Goal: Transaction & Acquisition: Download file/media

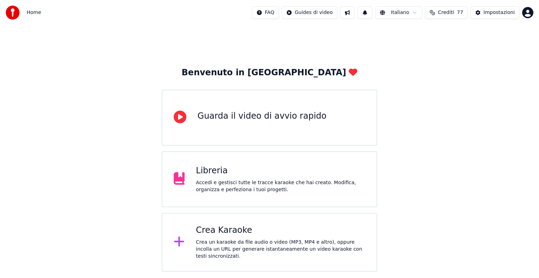
click at [228, 228] on div "Crea Karaoke" at bounding box center [280, 230] width 169 height 11
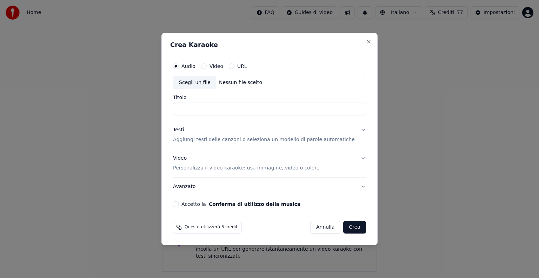
click at [248, 83] on div "Nessun file scelto" at bounding box center [240, 82] width 49 height 7
type input "**********"
click at [353, 129] on button "Testi Aggiungi testi delle canzoni o seleziona un modello di parole automatiche" at bounding box center [269, 135] width 193 height 28
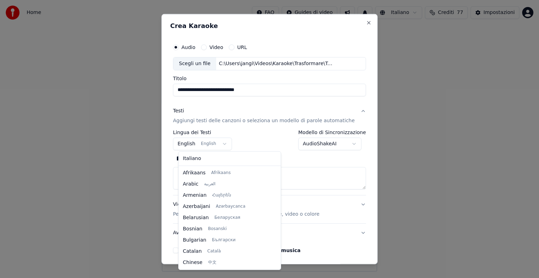
click at [229, 144] on body "**********" at bounding box center [269, 136] width 539 height 272
select select "**"
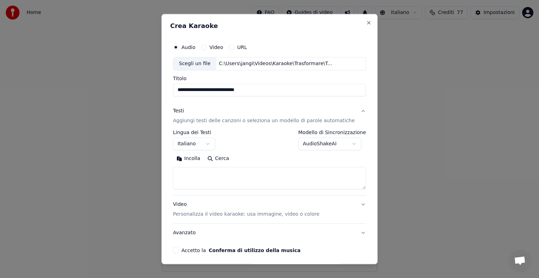
click at [203, 179] on textarea at bounding box center [269, 178] width 193 height 22
click at [196, 157] on button "Incolla" at bounding box center [188, 158] width 31 height 11
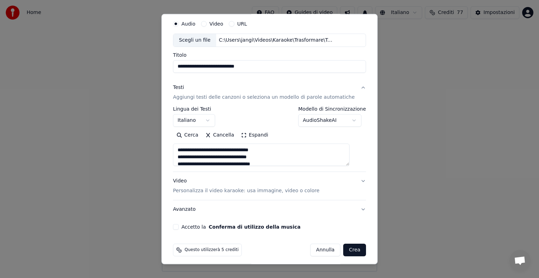
scroll to position [27, 0]
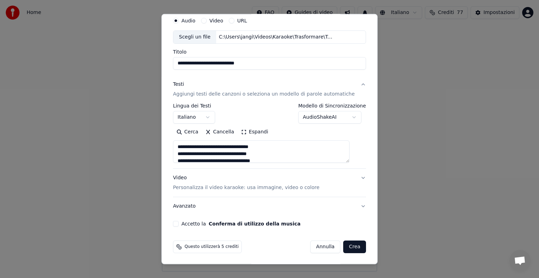
click at [351, 175] on button "Video Personalizza il video karaoke: usa immagine, video o colore" at bounding box center [269, 183] width 193 height 28
type textarea "**********"
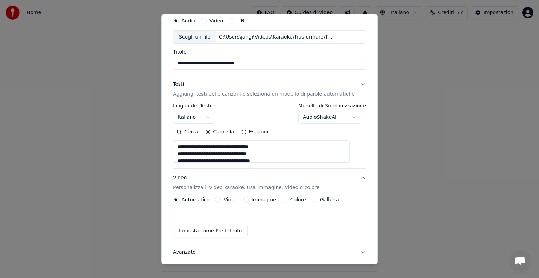
scroll to position [8, 0]
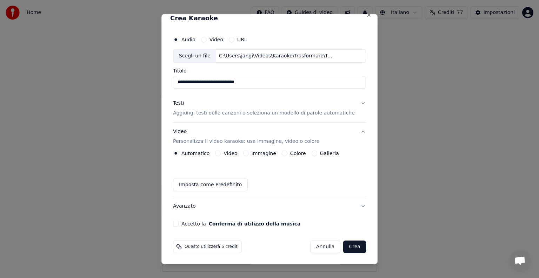
click at [247, 151] on button "Immagine" at bounding box center [246, 154] width 6 height 6
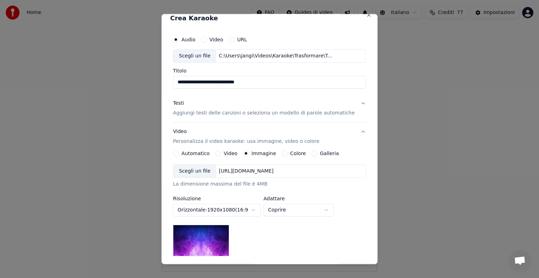
click at [263, 168] on div "[URL][DOMAIN_NAME]" at bounding box center [246, 171] width 60 height 7
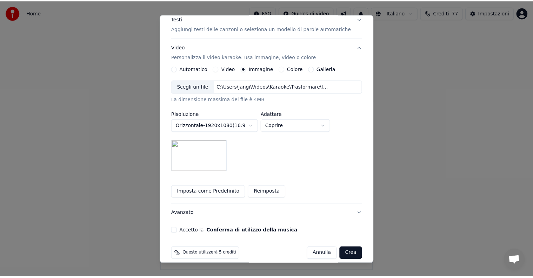
scroll to position [100, 0]
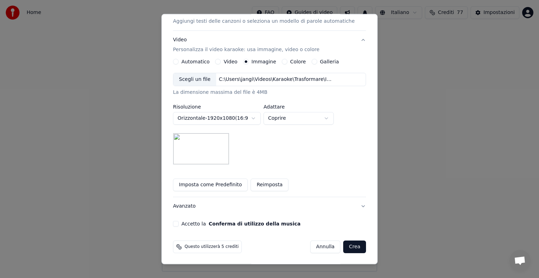
click at [178, 222] on button "Accetto la Conferma di utilizzo della musica" at bounding box center [176, 224] width 6 height 6
click at [352, 245] on button "Crea" at bounding box center [354, 247] width 22 height 13
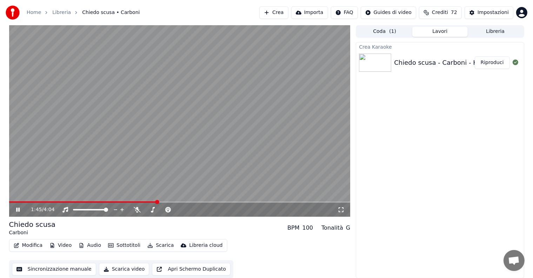
click at [18, 210] on icon at bounding box center [23, 210] width 16 height 6
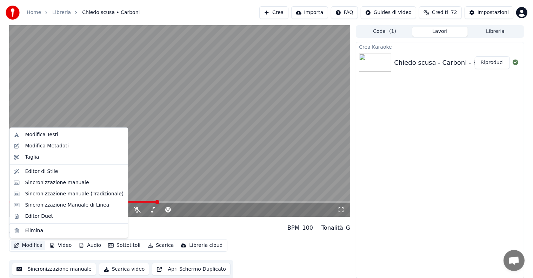
click at [31, 244] on button "Modifica" at bounding box center [28, 246] width 35 height 10
click at [49, 182] on div "Sincronizzazione manuale" at bounding box center [57, 183] width 64 height 7
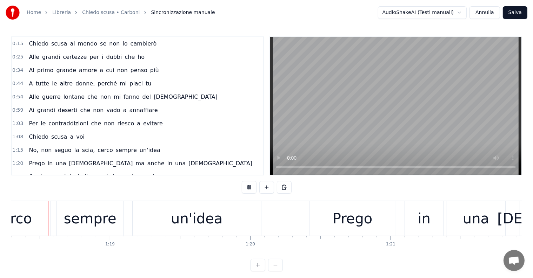
scroll to position [0, 10985]
click at [27, 216] on div "cerco" at bounding box center [11, 218] width 38 height 21
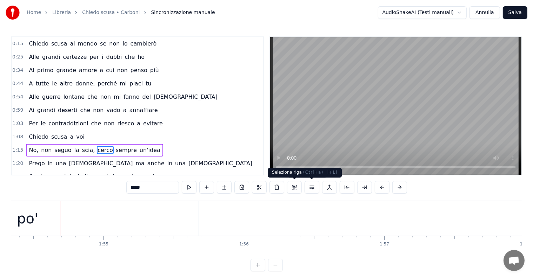
scroll to position [0, 16053]
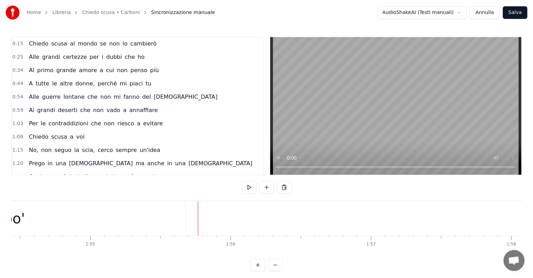
click at [20, 225] on div "po'" at bounding box center [14, 218] width 21 height 21
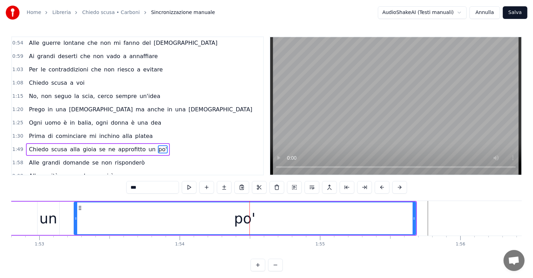
scroll to position [0, 15785]
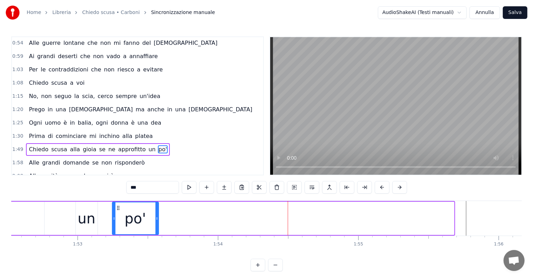
drag, startPoint x: 452, startPoint y: 209, endPoint x: 156, endPoint y: 217, distance: 295.4
click at [156, 217] on div at bounding box center [156, 219] width 3 height 32
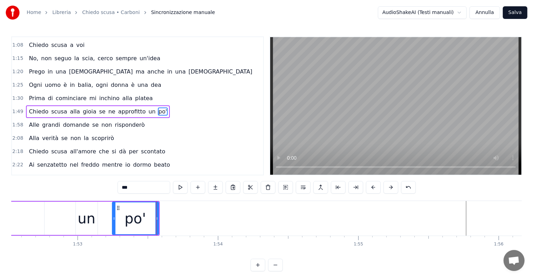
scroll to position [92, 0]
type input "**********"
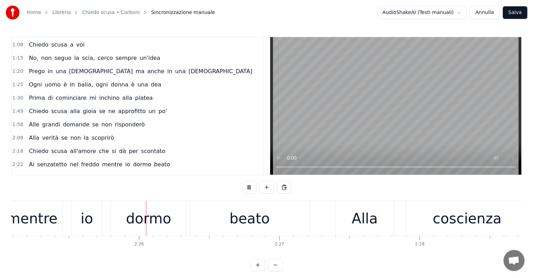
scroll to position [0, 20353]
click at [126, 224] on div "dormo" at bounding box center [147, 218] width 75 height 35
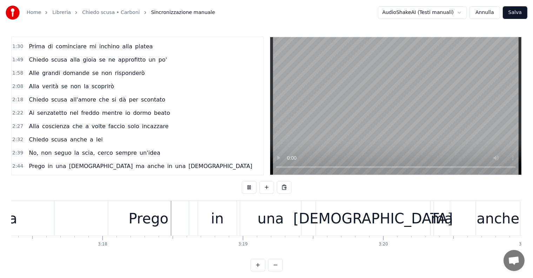
scroll to position [0, 27697]
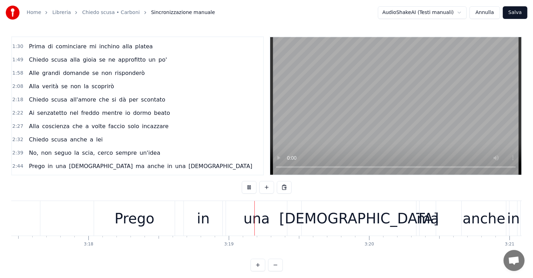
click at [116, 223] on div "Prego" at bounding box center [135, 218] width 40 height 21
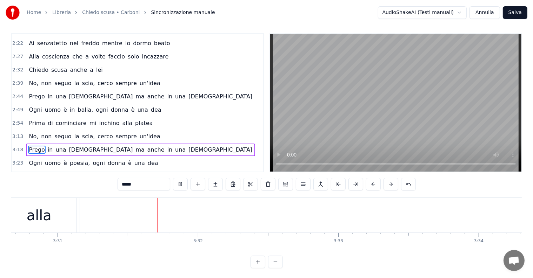
scroll to position [0, 29552]
type input "******"
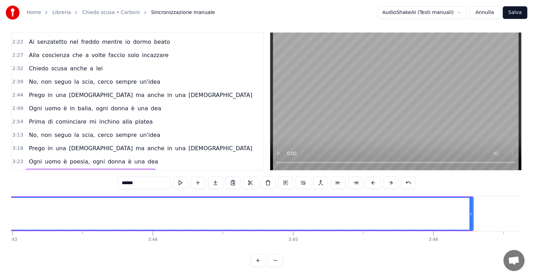
scroll to position [0, 31300]
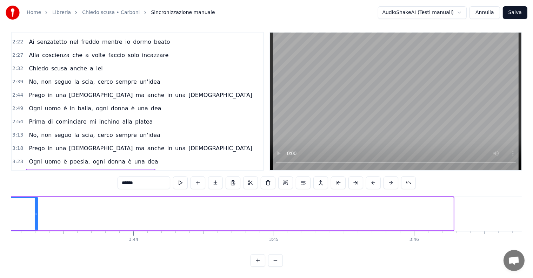
drag, startPoint x: 450, startPoint y: 198, endPoint x: 35, endPoint y: 208, distance: 415.7
click at [35, 208] on div at bounding box center [36, 214] width 3 height 32
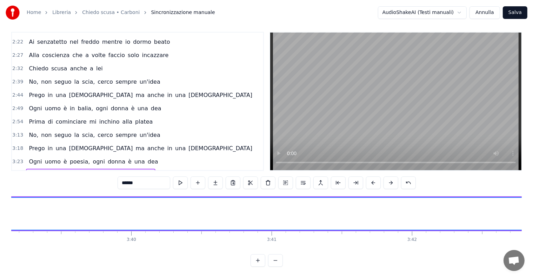
scroll to position [0, 30856]
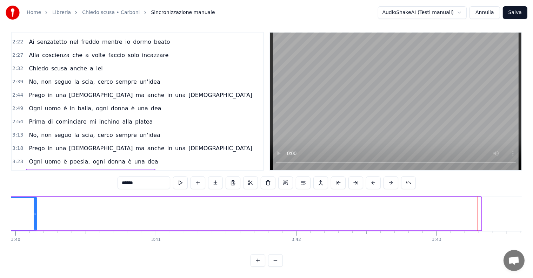
drag, startPoint x: 480, startPoint y: 197, endPoint x: 36, endPoint y: 206, distance: 444.4
click at [36, 206] on div at bounding box center [35, 214] width 3 height 32
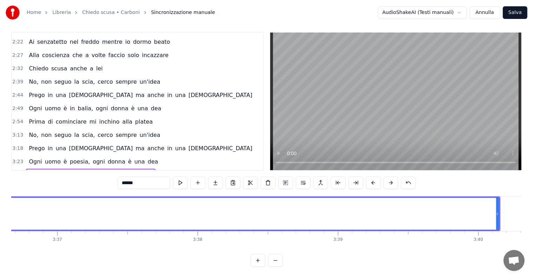
scroll to position [0, 30413]
drag, startPoint x: 478, startPoint y: 201, endPoint x: 467, endPoint y: 201, distance: 11.6
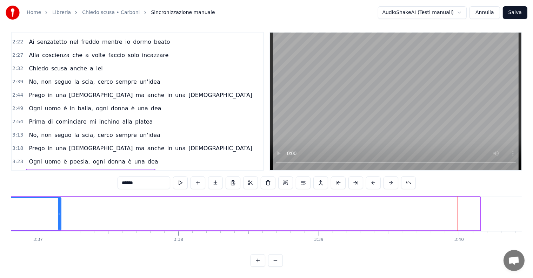
drag, startPoint x: 478, startPoint y: 200, endPoint x: 58, endPoint y: 204, distance: 420.1
click at [58, 204] on div at bounding box center [59, 214] width 3 height 32
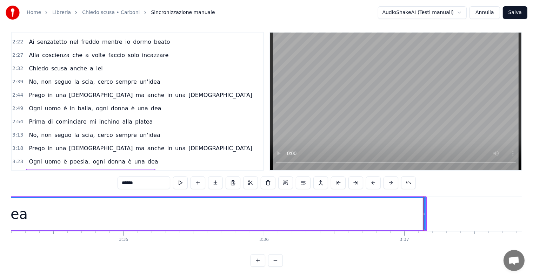
scroll to position [0, 29970]
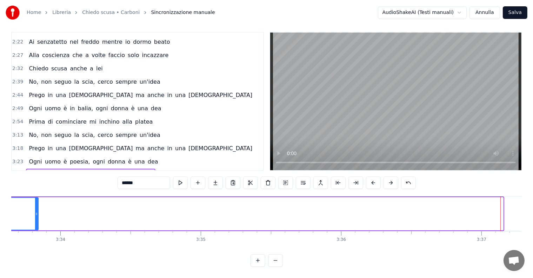
drag, startPoint x: 501, startPoint y: 199, endPoint x: 36, endPoint y: 213, distance: 464.9
click at [36, 213] on div at bounding box center [36, 214] width 3 height 32
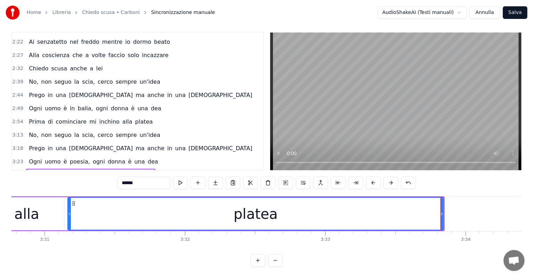
scroll to position [0, 29526]
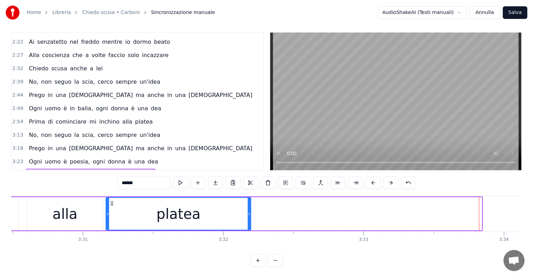
drag, startPoint x: 480, startPoint y: 196, endPoint x: 249, endPoint y: 205, distance: 230.9
click at [249, 205] on div at bounding box center [249, 214] width 3 height 32
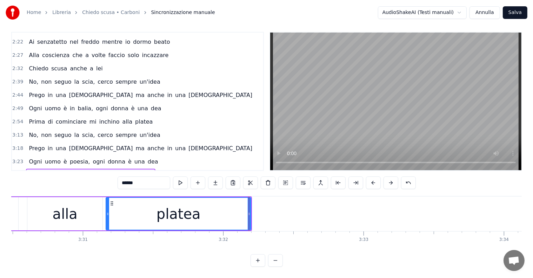
click at [36, 199] on div "alla" at bounding box center [64, 213] width 75 height 33
type input "****"
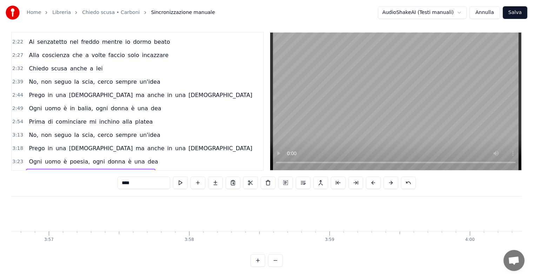
scroll to position [0, 33265]
click at [514, 14] on button "Salva" at bounding box center [515, 12] width 25 height 13
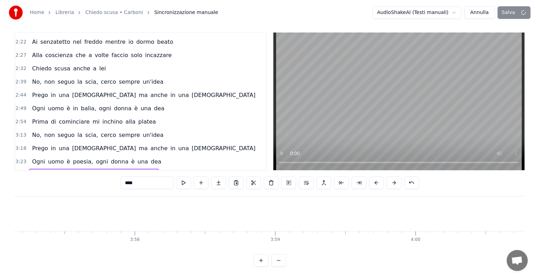
scroll to position [0, 0]
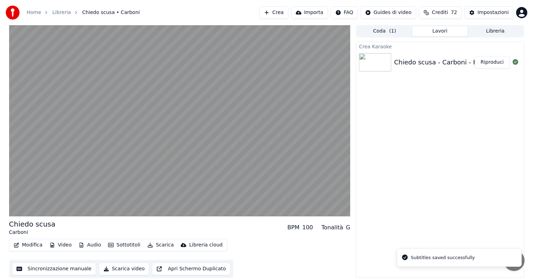
click at [490, 62] on button "Riproduci" at bounding box center [491, 62] width 35 height 13
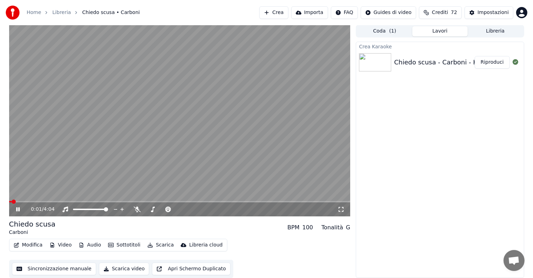
click at [17, 209] on icon at bounding box center [18, 210] width 4 height 4
click at [90, 245] on button "Audio" at bounding box center [90, 246] width 28 height 10
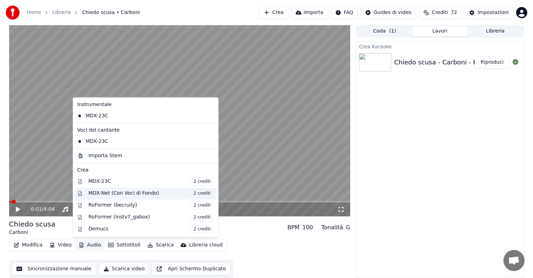
click at [97, 192] on div "MDX-Net (Con Voci di Fondo) 2 crediti" at bounding box center [151, 194] width 126 height 8
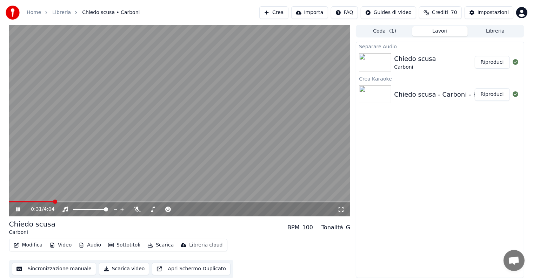
click at [19, 209] on icon at bounding box center [18, 210] width 4 height 4
click at [491, 61] on button "Riproduci" at bounding box center [491, 62] width 35 height 13
click at [18, 208] on icon at bounding box center [23, 210] width 16 height 6
click at [90, 245] on button "Audio" at bounding box center [90, 246] width 28 height 10
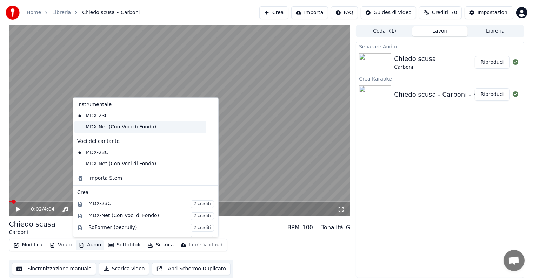
click at [103, 129] on div "MDX-Net (Con Voci di Fondo)" at bounding box center [140, 127] width 132 height 11
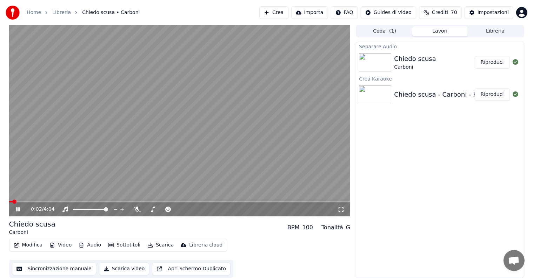
click at [18, 208] on icon at bounding box center [23, 210] width 16 height 6
click at [91, 243] on button "Audio" at bounding box center [90, 246] width 28 height 10
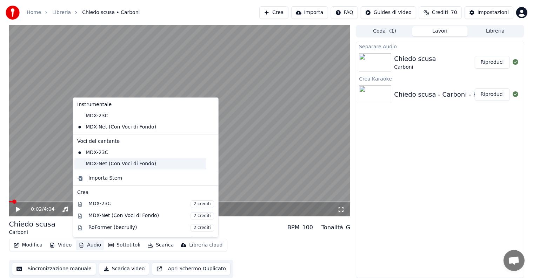
click at [91, 163] on div "MDX-Net (Con Voci di Fondo)" at bounding box center [140, 164] width 132 height 11
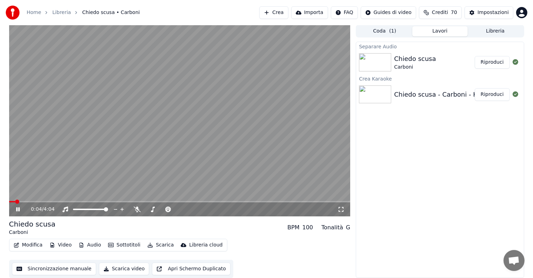
click at [17, 208] on icon at bounding box center [18, 210] width 4 height 4
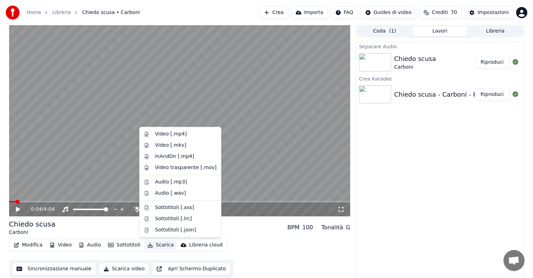
click at [154, 243] on button "Scarica" at bounding box center [160, 246] width 32 height 10
click at [163, 134] on div "Video [.mp4]" at bounding box center [171, 134] width 32 height 7
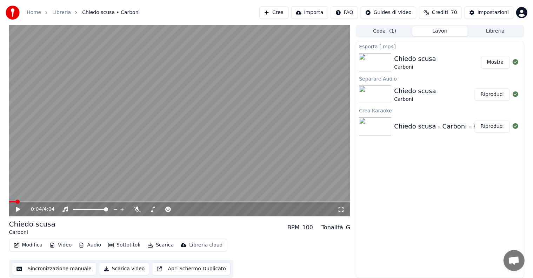
click at [493, 58] on button "Mostra" at bounding box center [495, 62] width 29 height 13
click at [505, 30] on button "Libreria" at bounding box center [494, 31] width 55 height 10
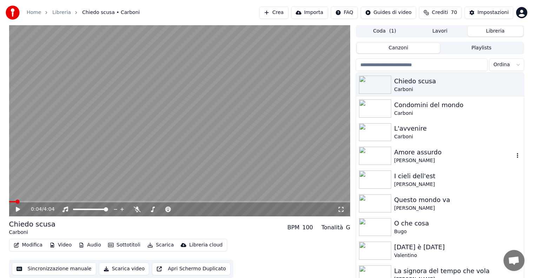
click at [459, 147] on div "Amore assurdo Morgan" at bounding box center [439, 156] width 167 height 24
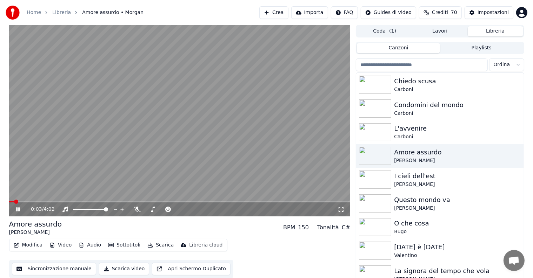
click at [18, 210] on icon at bounding box center [23, 210] width 16 height 6
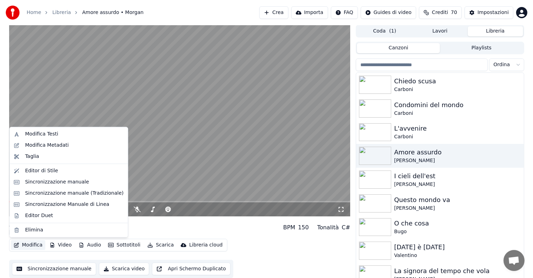
click at [38, 245] on button "Modifica" at bounding box center [28, 246] width 35 height 10
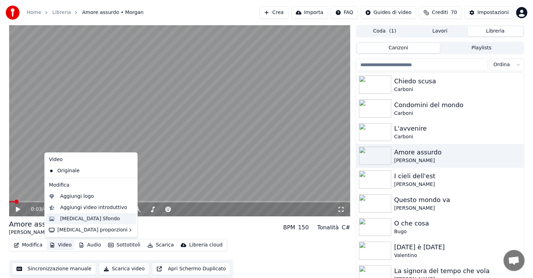
click at [81, 219] on div "[MEDICAL_DATA] Sfondo" at bounding box center [90, 219] width 60 height 7
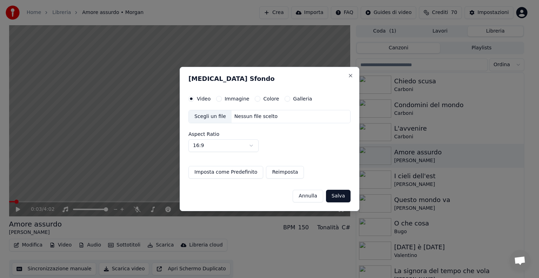
click at [217, 97] on button "Immagine" at bounding box center [219, 99] width 6 height 6
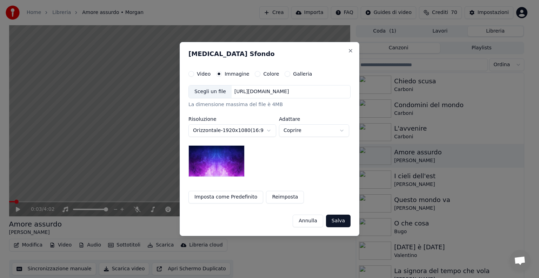
click at [275, 91] on div "[URL][DOMAIN_NAME]" at bounding box center [261, 91] width 60 height 7
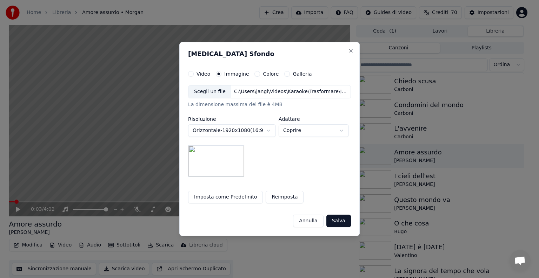
click at [342, 218] on button "Salva" at bounding box center [338, 221] width 25 height 13
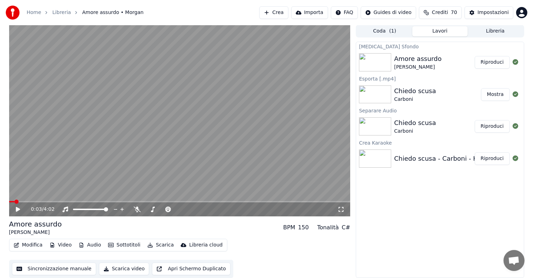
click at [500, 62] on button "Riproduci" at bounding box center [491, 62] width 35 height 13
click at [18, 211] on icon at bounding box center [18, 210] width 4 height 4
click at [93, 243] on button "Audio" at bounding box center [90, 246] width 28 height 10
click at [156, 245] on button "Scarica" at bounding box center [160, 246] width 32 height 10
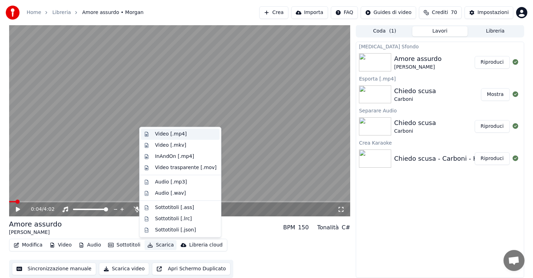
click at [174, 135] on div "Video [.mp4]" at bounding box center [171, 134] width 32 height 7
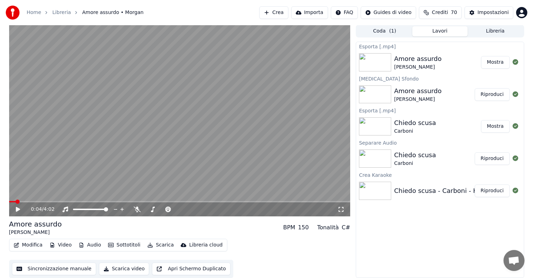
click at [492, 61] on button "Mostra" at bounding box center [495, 62] width 29 height 13
click at [278, 12] on button "Crea" at bounding box center [273, 12] width 29 height 13
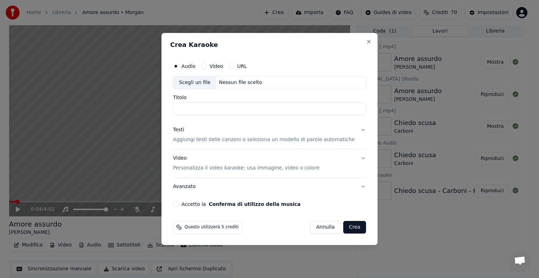
click at [326, 224] on button "Annulla" at bounding box center [325, 227] width 31 height 13
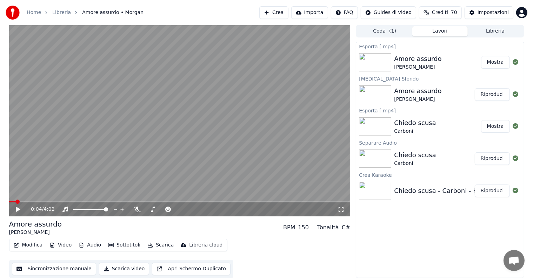
click at [274, 9] on button "Crea" at bounding box center [273, 12] width 29 height 13
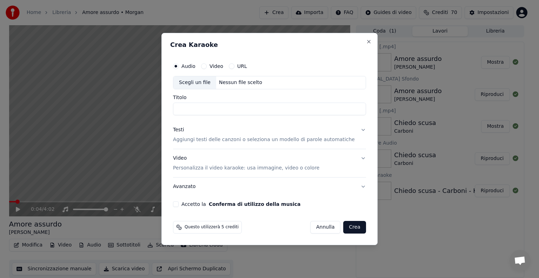
click at [230, 83] on div "Nessun file scelto" at bounding box center [240, 82] width 49 height 7
type input "**********"
click at [356, 130] on button "Testi Aggiungi testi delle canzoni o seleziona un modello di parole automatiche" at bounding box center [269, 135] width 193 height 28
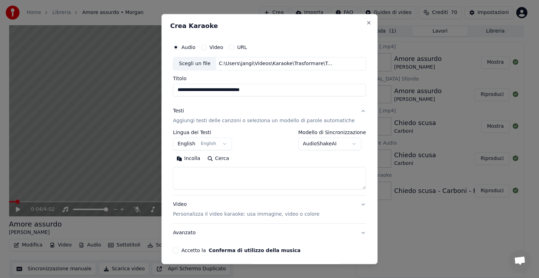
click at [224, 143] on body "**********" at bounding box center [266, 139] width 533 height 278
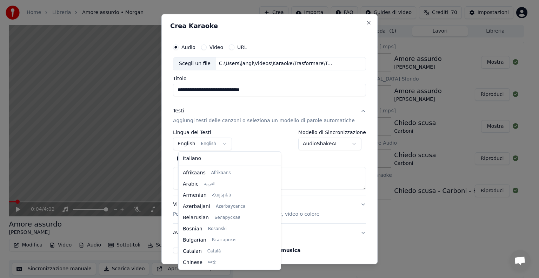
scroll to position [56, 0]
select select "**"
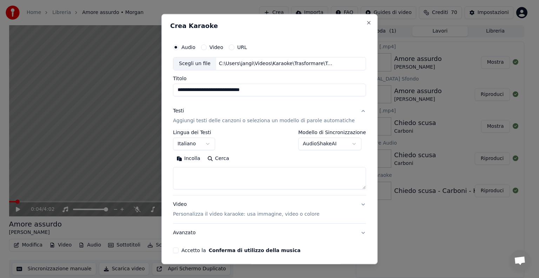
click at [196, 173] on textarea at bounding box center [269, 178] width 193 height 22
click at [194, 156] on button "Incolla" at bounding box center [188, 158] width 31 height 11
click at [350, 203] on button "Video Personalizza il video karaoke: usa immagine, video o colore" at bounding box center [269, 210] width 193 height 28
type textarea "**********"
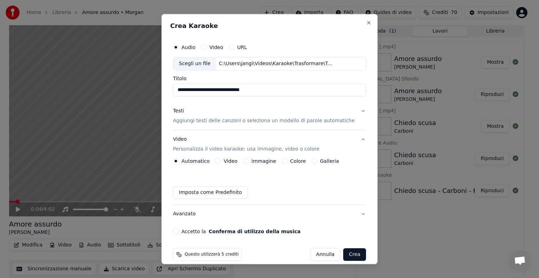
click at [248, 161] on button "Immagine" at bounding box center [246, 162] width 6 height 6
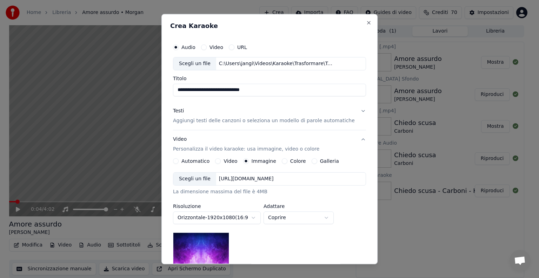
click at [244, 180] on div "[URL][DOMAIN_NAME]" at bounding box center [246, 179] width 60 height 7
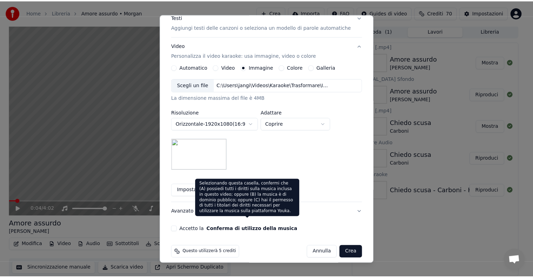
scroll to position [100, 0]
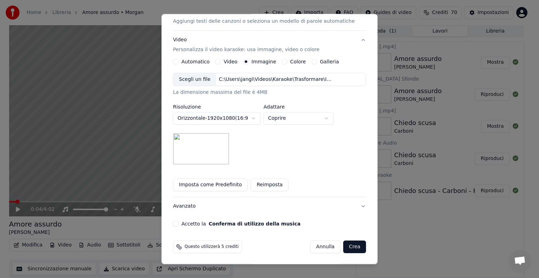
click at [178, 222] on button "Accetto la Conferma di utilizzo della musica" at bounding box center [176, 224] width 6 height 6
click at [343, 244] on button "Crea" at bounding box center [354, 247] width 22 height 13
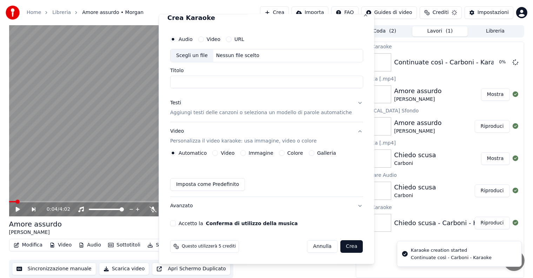
scroll to position [8, 0]
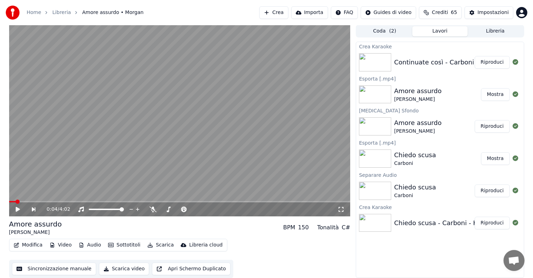
click at [485, 54] on div "Continuate così - Carboni - Karaoke Riproduci" at bounding box center [439, 62] width 167 height 24
click at [485, 59] on button "Riproduci" at bounding box center [491, 62] width 35 height 13
click at [18, 210] on icon at bounding box center [23, 210] width 16 height 6
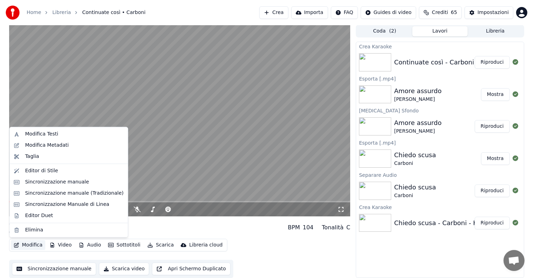
click at [36, 243] on button "Modifica" at bounding box center [28, 246] width 35 height 10
click at [43, 184] on div "Sincronizzazione manuale" at bounding box center [57, 182] width 64 height 7
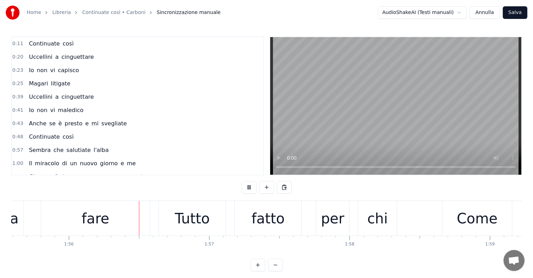
scroll to position [0, 16217]
click at [325, 214] on div "per" at bounding box center [329, 218] width 23 height 21
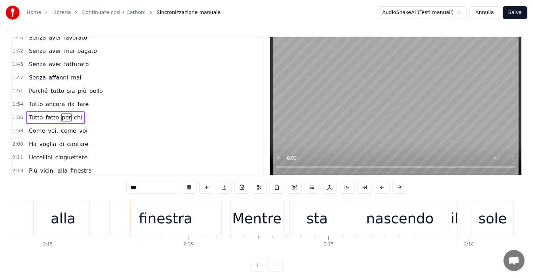
scroll to position [0, 18954]
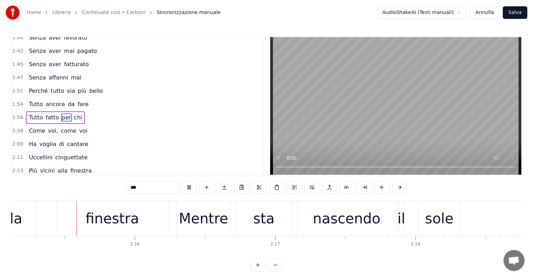
click at [88, 223] on div "finestra" at bounding box center [112, 218] width 112 height 35
type input "********"
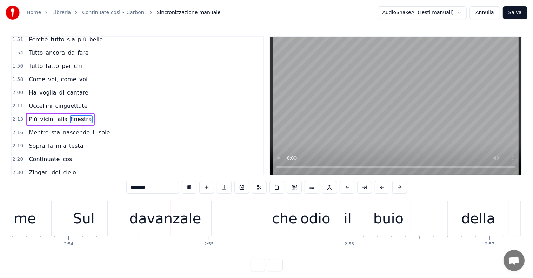
scroll to position [0, 24397]
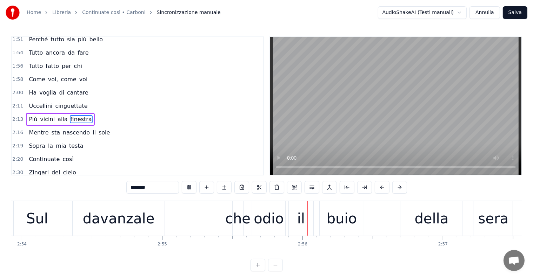
click at [194, 218] on div "Sul davanzale che odio il buio della sera" at bounding box center [263, 218] width 501 height 35
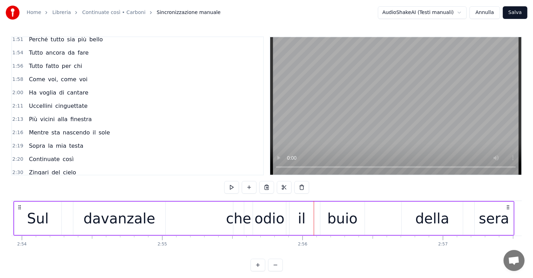
click at [182, 222] on div "Sul davanzale che odio il buio della sera" at bounding box center [263, 218] width 501 height 35
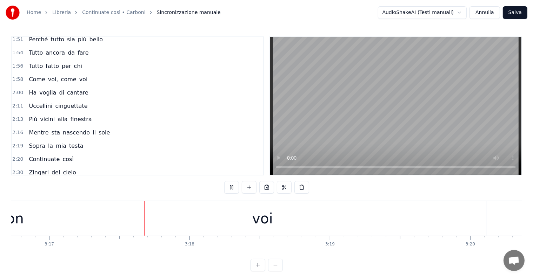
scroll to position [0, 27610]
click at [232, 218] on div "voi" at bounding box center [249, 218] width 448 height 35
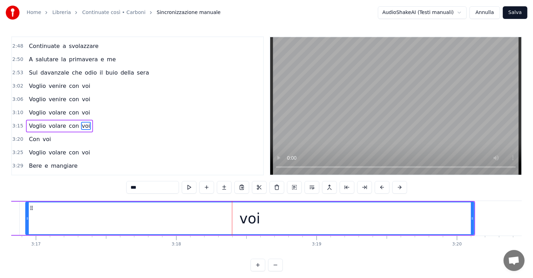
scroll to position [531, 0]
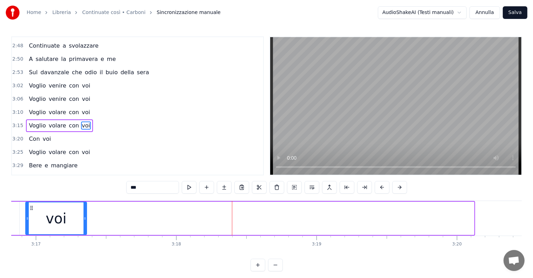
drag, startPoint x: 472, startPoint y: 210, endPoint x: 85, endPoint y: 191, distance: 387.6
click at [85, 191] on div "0:11 Continuate così 0:20 Uccellini a cinguettare 0:23 Io non vi capisco 0:25 M…" at bounding box center [266, 153] width 510 height 235
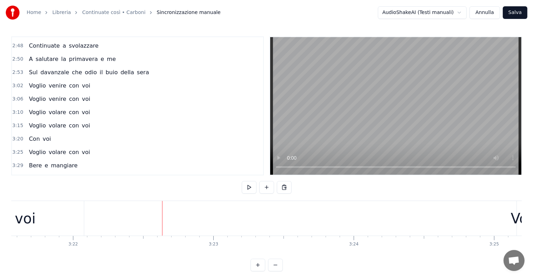
scroll to position [0, 27937]
click at [348, 222] on div "voi" at bounding box center [361, 218] width 117 height 35
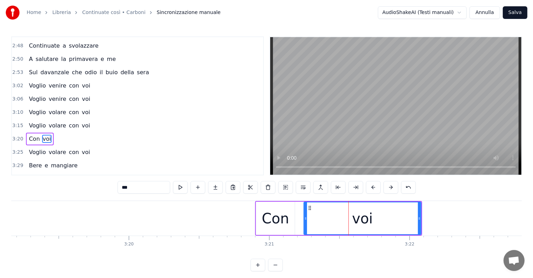
scroll to position [544, 0]
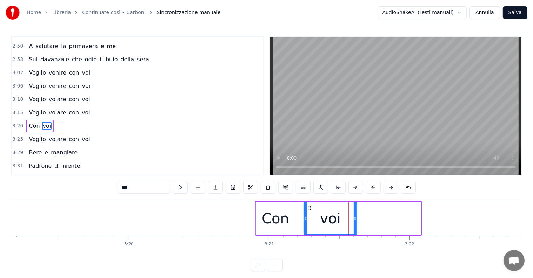
drag, startPoint x: 418, startPoint y: 212, endPoint x: 354, endPoint y: 213, distance: 64.2
click at [354, 213] on div at bounding box center [354, 219] width 3 height 32
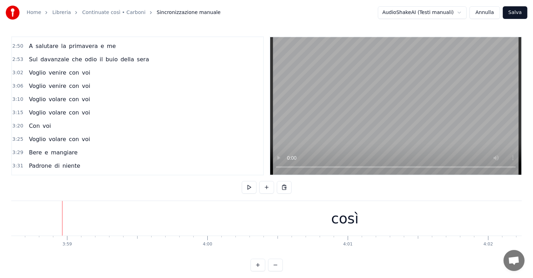
scroll to position [0, 33477]
click at [344, 231] on div "così" at bounding box center [338, 218] width 790 height 35
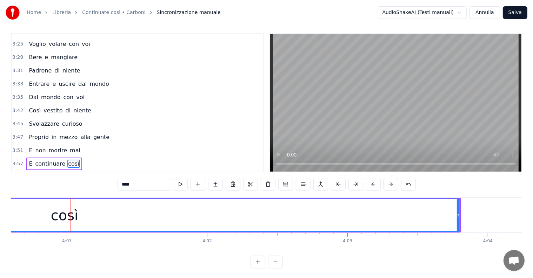
scroll to position [0, 33855]
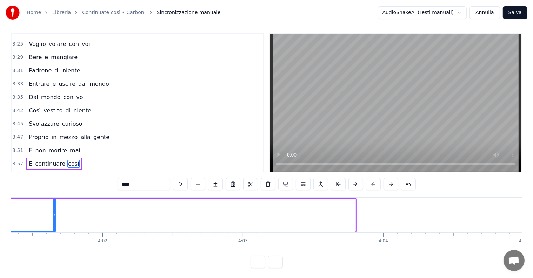
drag, startPoint x: 353, startPoint y: 205, endPoint x: 53, endPoint y: 210, distance: 300.2
click at [53, 210] on div at bounding box center [54, 216] width 3 height 32
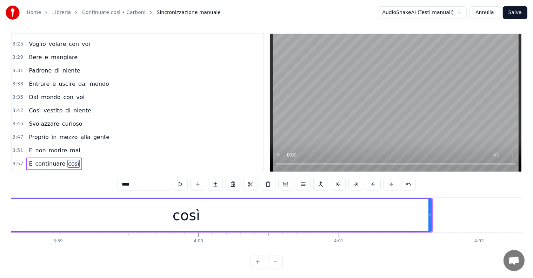
scroll to position [0, 33395]
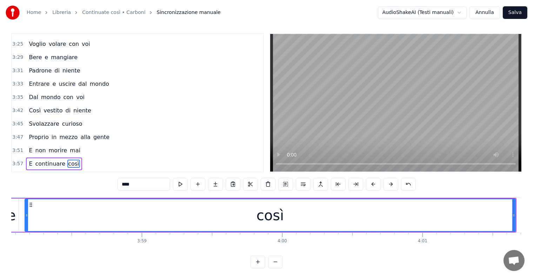
click at [513, 205] on div at bounding box center [513, 216] width 3 height 32
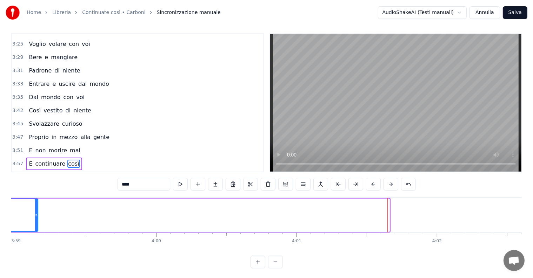
drag, startPoint x: 388, startPoint y: 206, endPoint x: 36, endPoint y: 215, distance: 351.5
click at [36, 215] on div at bounding box center [36, 216] width 3 height 32
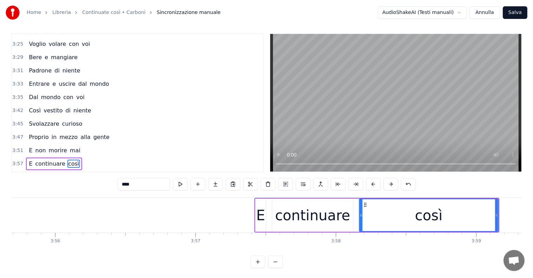
scroll to position [0, 33103]
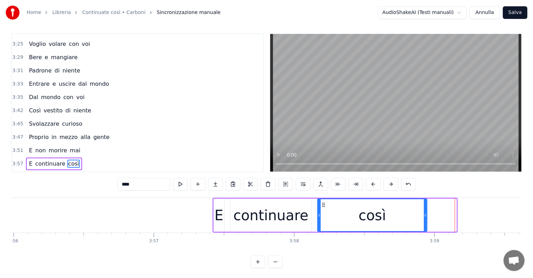
drag, startPoint x: 456, startPoint y: 208, endPoint x: 426, endPoint y: 211, distance: 29.6
click at [426, 211] on div at bounding box center [425, 216] width 3 height 32
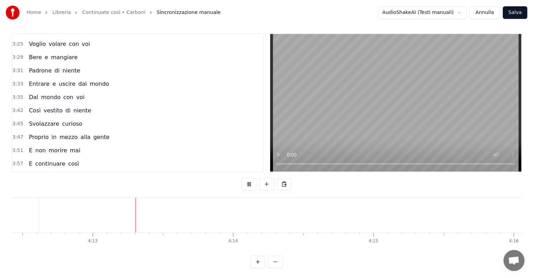
scroll to position [0, 35413]
click at [516, 11] on button "Salva" at bounding box center [515, 12] width 25 height 13
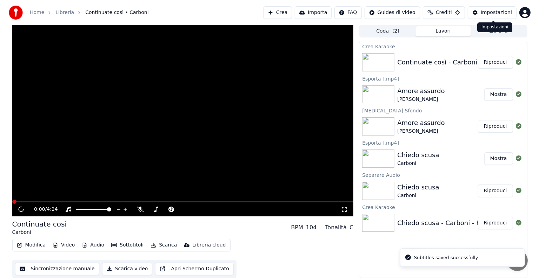
scroll to position [0, 0]
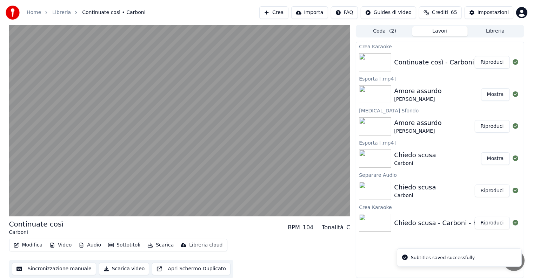
click at [492, 62] on button "Riproduci" at bounding box center [491, 62] width 35 height 13
click at [497, 63] on button "Riproduci" at bounding box center [491, 62] width 35 height 13
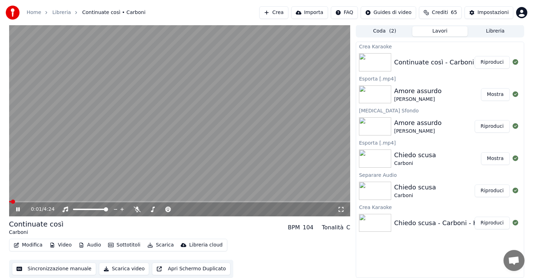
click at [17, 208] on icon at bounding box center [18, 210] width 4 height 4
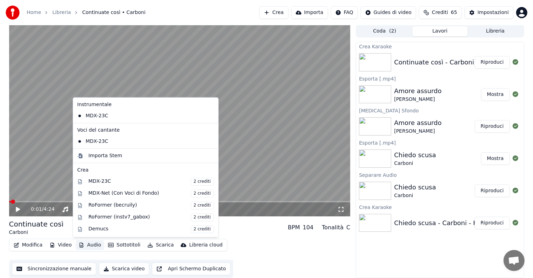
click at [95, 244] on button "Audio" at bounding box center [90, 246] width 28 height 10
click at [113, 194] on div "MDX-Net (Con Voci di Fondo) 2 crediti" at bounding box center [151, 194] width 126 height 8
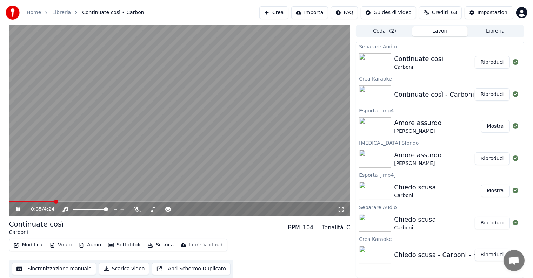
click at [480, 57] on button "Riproduci" at bounding box center [491, 62] width 35 height 13
click at [19, 209] on icon at bounding box center [18, 210] width 4 height 4
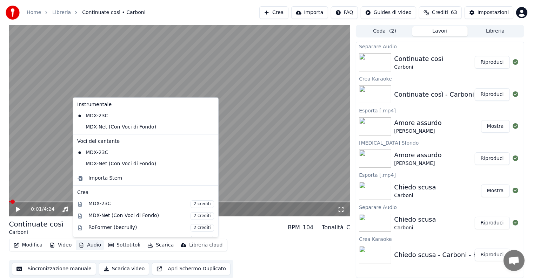
click at [88, 248] on button "Audio" at bounding box center [90, 246] width 28 height 10
click at [105, 128] on div "MDX-Net (Con Voci di Fondo)" at bounding box center [140, 127] width 132 height 11
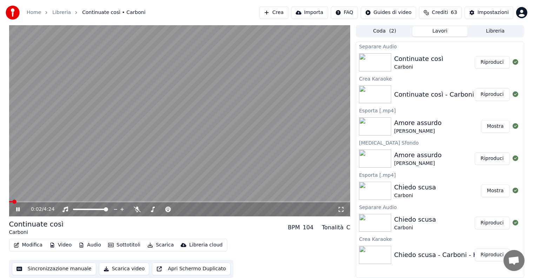
click at [18, 209] on icon at bounding box center [23, 210] width 16 height 6
click at [88, 244] on button "Audio" at bounding box center [90, 246] width 28 height 10
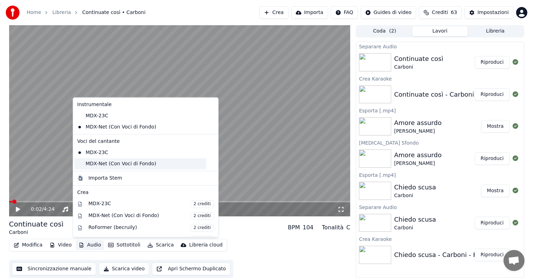
click at [93, 166] on div "MDX-Net (Con Voci di Fondo)" at bounding box center [140, 164] width 132 height 11
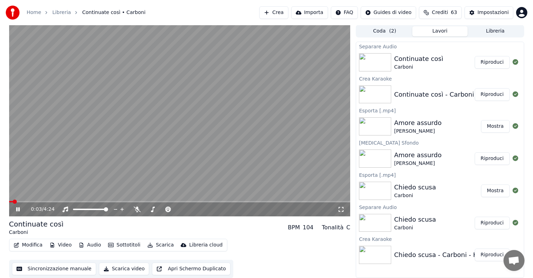
click at [17, 209] on icon at bounding box center [18, 210] width 4 height 4
click at [157, 244] on button "Scarica" at bounding box center [160, 246] width 32 height 10
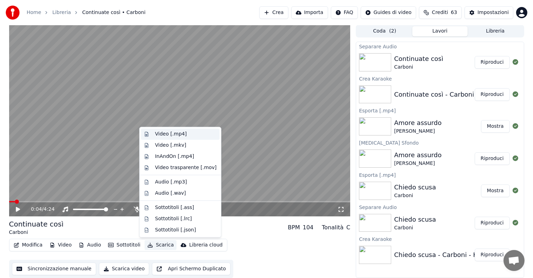
click at [170, 134] on div "Video [.mp4]" at bounding box center [171, 134] width 32 height 7
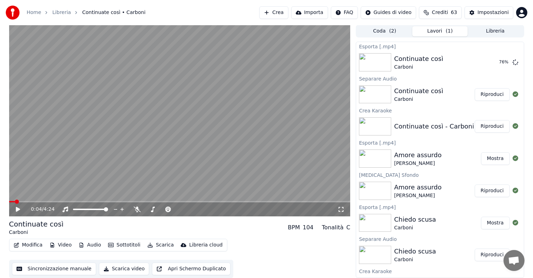
click at [280, 270] on div "Modifica Video Audio Sottotitoli Scarica Libreria cloud Sincronizzazione manual…" at bounding box center [179, 258] width 341 height 39
click at [495, 61] on button "Mostra" at bounding box center [495, 62] width 29 height 13
click at [287, 12] on button "Crea" at bounding box center [273, 12] width 29 height 13
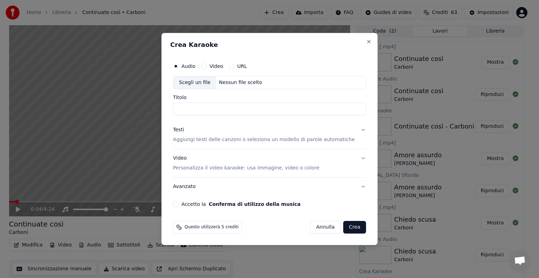
click at [238, 85] on div "Nessun file scelto" at bounding box center [240, 82] width 49 height 7
type input "**********"
click at [354, 130] on button "Testi Aggiungi testi delle canzoni o seleziona un modello di parole automatiche" at bounding box center [269, 135] width 193 height 28
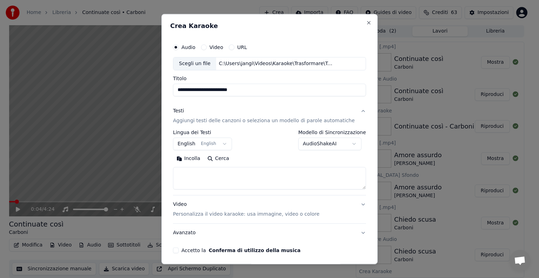
click at [229, 144] on body "**********" at bounding box center [266, 139] width 533 height 278
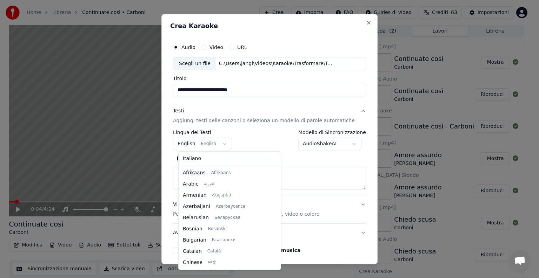
scroll to position [56, 0]
select select "**"
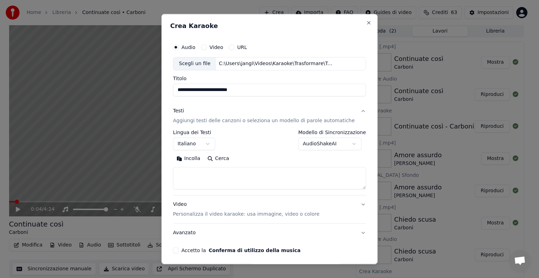
click at [310, 245] on div "**********" at bounding box center [269, 147] width 198 height 219
click at [206, 178] on textarea at bounding box center [269, 178] width 193 height 22
click at [195, 157] on button "Incolla" at bounding box center [188, 158] width 31 height 11
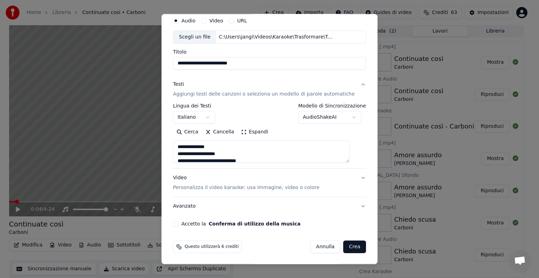
click at [351, 178] on button "Video Personalizza il video karaoke: usa immagine, video o colore" at bounding box center [269, 183] width 193 height 28
type textarea "**********"
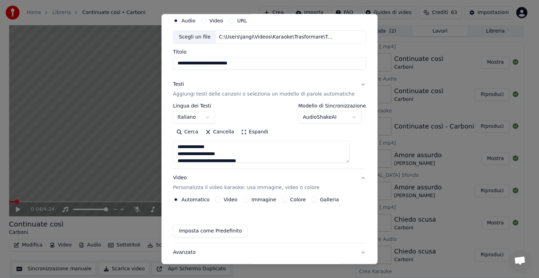
scroll to position [8, 0]
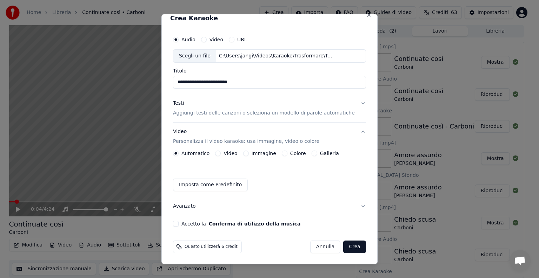
click at [248, 151] on button "Immagine" at bounding box center [246, 154] width 6 height 6
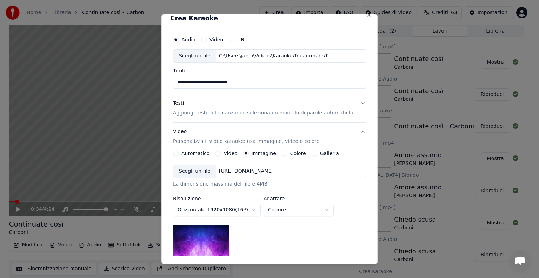
click at [276, 174] on div "[URL][DOMAIN_NAME]" at bounding box center [246, 171] width 60 height 7
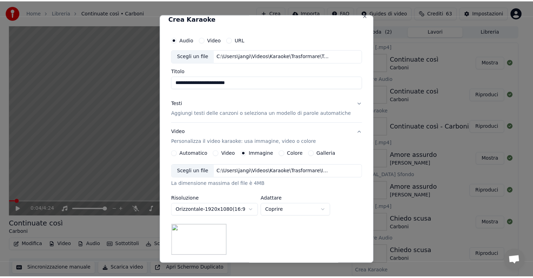
scroll to position [100, 0]
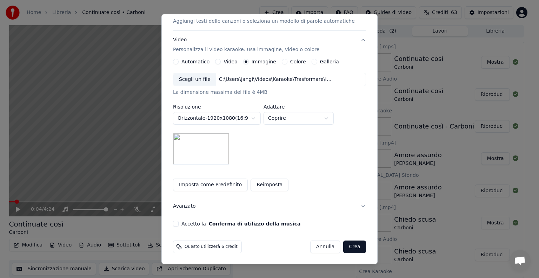
click at [178, 222] on button "Accetto la Conferma di utilizzo della musica" at bounding box center [176, 224] width 6 height 6
click at [331, 248] on div "[PERSON_NAME]" at bounding box center [338, 247] width 56 height 13
click at [343, 248] on button "Crea" at bounding box center [354, 247] width 22 height 13
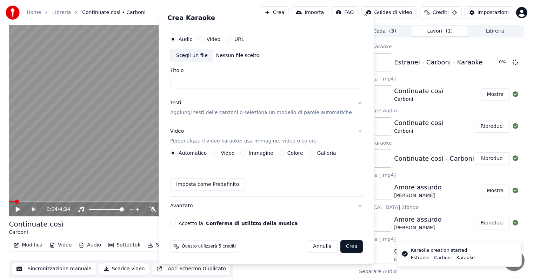
scroll to position [8, 0]
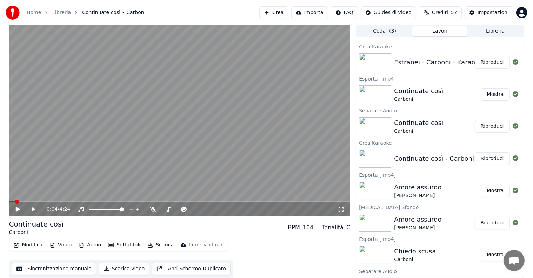
click at [487, 63] on button "Riproduci" at bounding box center [491, 62] width 35 height 13
click at [18, 210] on icon at bounding box center [23, 210] width 16 height 6
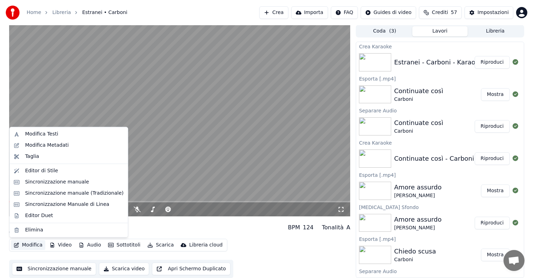
click at [31, 244] on button "Modifica" at bounding box center [28, 246] width 35 height 10
click at [41, 183] on div "Sincronizzazione manuale" at bounding box center [57, 182] width 64 height 7
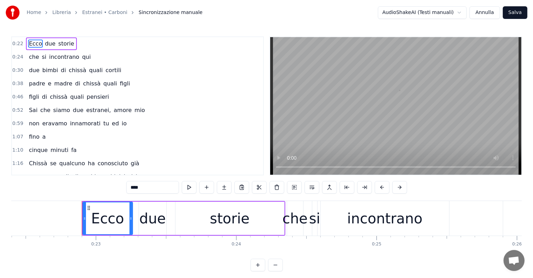
scroll to position [0, 3177]
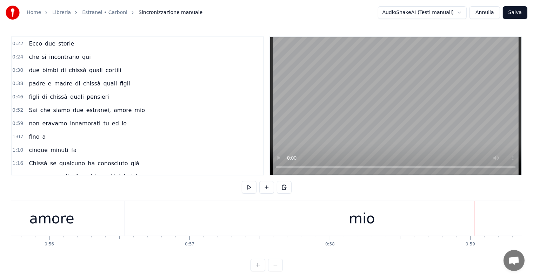
scroll to position [0, 7769]
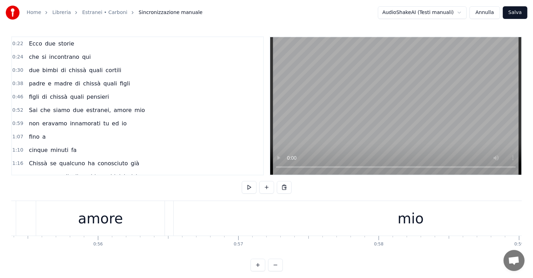
click at [390, 218] on div "mio" at bounding box center [410, 218] width 473 height 35
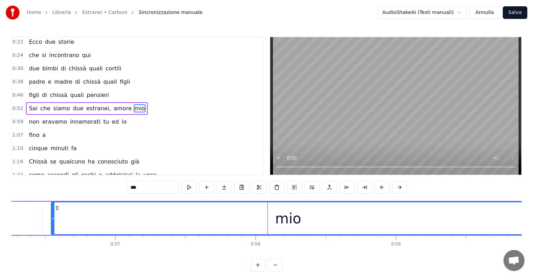
scroll to position [0, 7966]
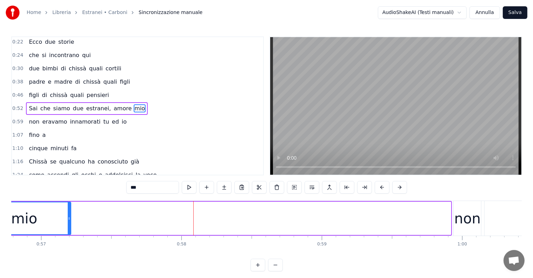
drag, startPoint x: 449, startPoint y: 210, endPoint x: 69, endPoint y: 207, distance: 379.8
click at [69, 207] on div at bounding box center [69, 219] width 3 height 32
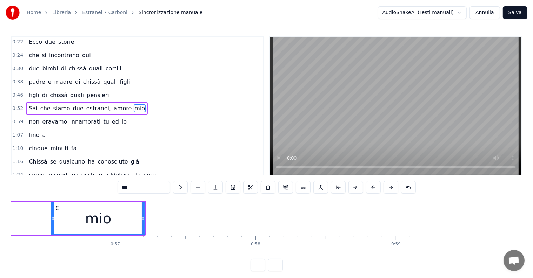
scroll to position [0, 7818]
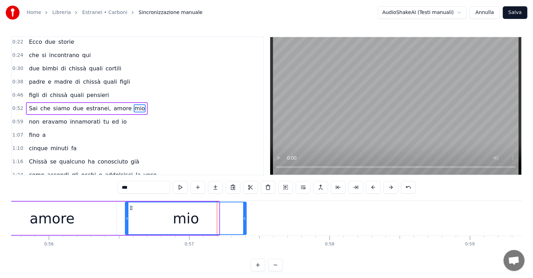
drag, startPoint x: 218, startPoint y: 211, endPoint x: 245, endPoint y: 212, distance: 27.4
click at [245, 212] on div at bounding box center [244, 219] width 3 height 32
click at [96, 217] on div "amore" at bounding box center [52, 218] width 128 height 33
type input "*****"
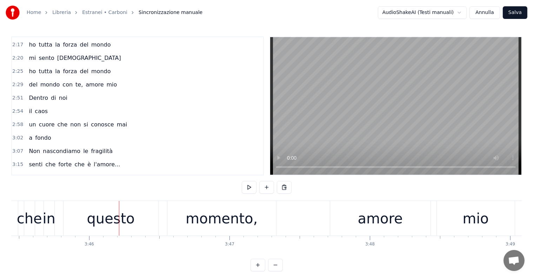
scroll to position [247, 0]
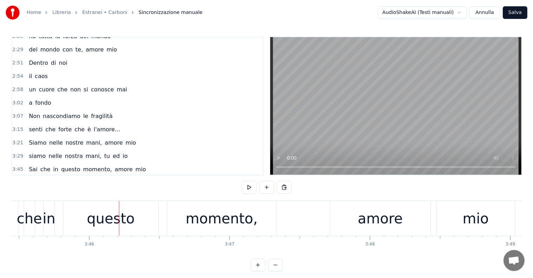
click at [77, 137] on div "Siamo nelle nostre mani, amore mio" at bounding box center [82, 143] width 113 height 13
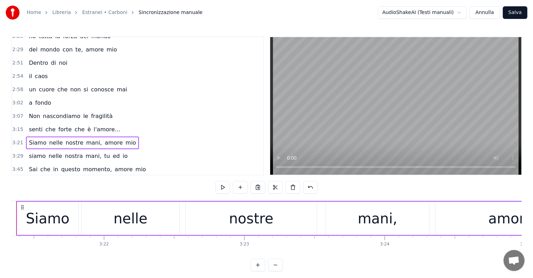
scroll to position [0, 28212]
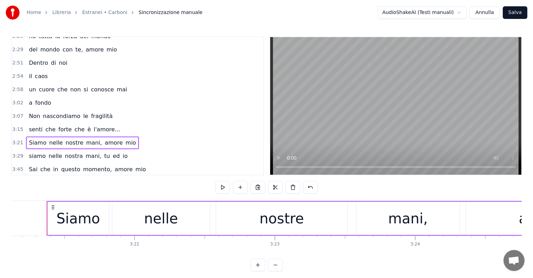
click at [70, 152] on span "nostra" at bounding box center [73, 156] width 19 height 8
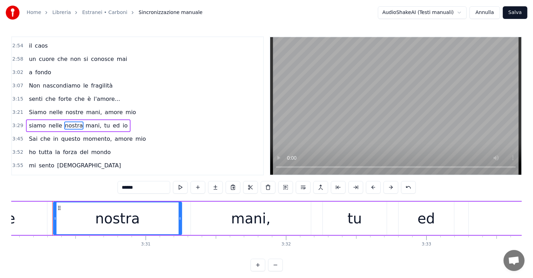
scroll to position [0, 29469]
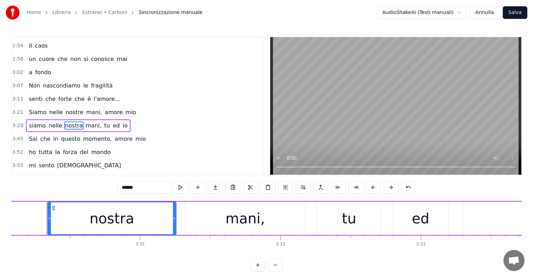
click at [145, 189] on input "******" at bounding box center [143, 187] width 53 height 13
click at [271, 225] on div "mani," at bounding box center [245, 218] width 120 height 33
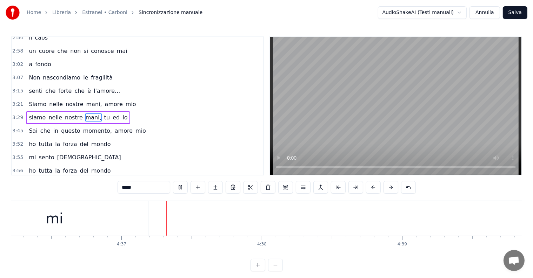
scroll to position [0, 38747]
click at [103, 220] on div "mi" at bounding box center [53, 218] width 187 height 35
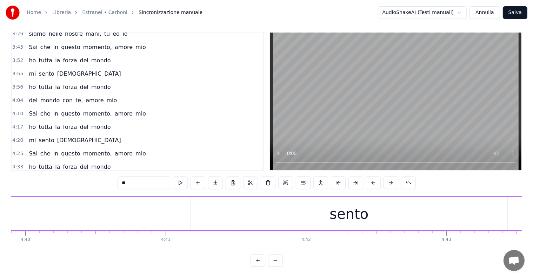
scroll to position [0, 39361]
click at [369, 210] on div "sento" at bounding box center [251, 213] width 316 height 33
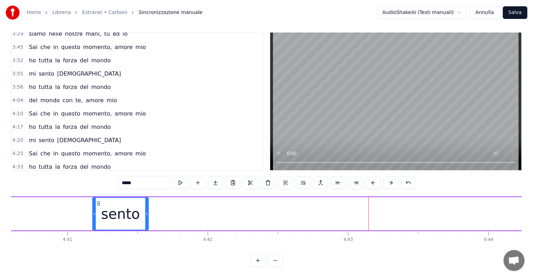
drag, startPoint x: 407, startPoint y: 201, endPoint x: 146, endPoint y: 200, distance: 260.6
click at [146, 200] on div at bounding box center [146, 214] width 3 height 32
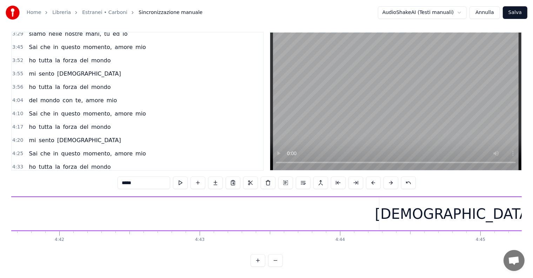
scroll to position [0, 39608]
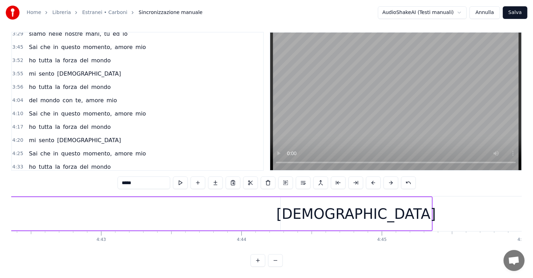
click at [367, 211] on div "[DEMOGRAPHIC_DATA]" at bounding box center [356, 213] width 151 height 33
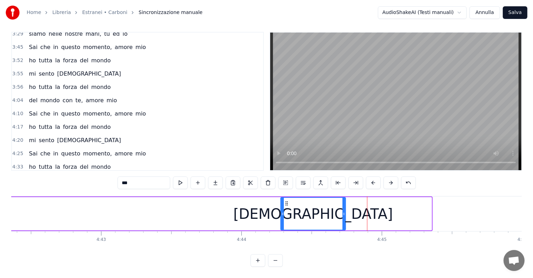
drag, startPoint x: 428, startPoint y: 198, endPoint x: 342, endPoint y: 198, distance: 85.9
click at [342, 198] on div at bounding box center [343, 214] width 3 height 32
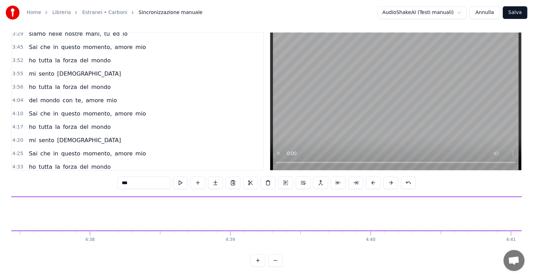
scroll to position [0, 39115]
click at [352, 208] on div "sento" at bounding box center [366, 214] width 39 height 21
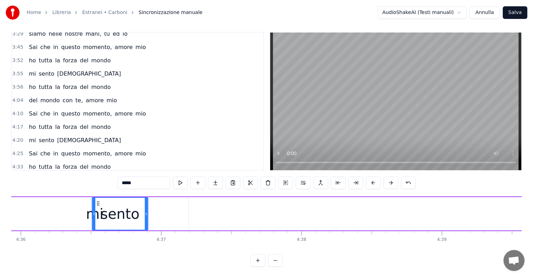
scroll to position [0, 38700]
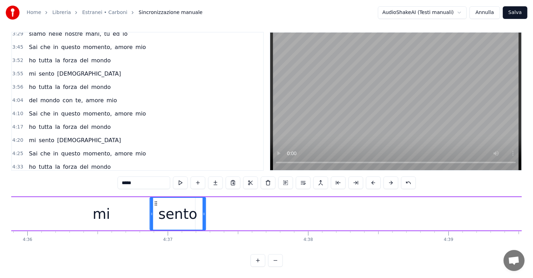
drag, startPoint x: 344, startPoint y: 195, endPoint x: 155, endPoint y: 203, distance: 189.2
click at [155, 203] on div "sento" at bounding box center [177, 214] width 55 height 32
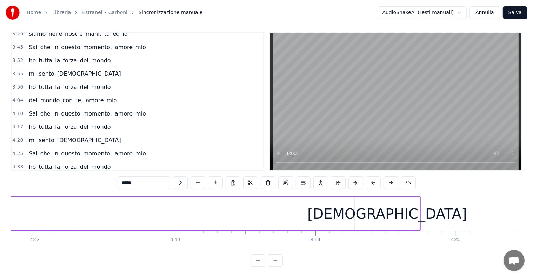
scroll to position [0, 39583]
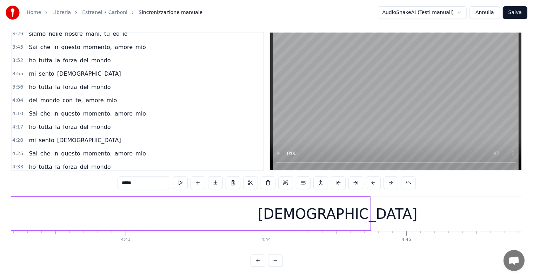
click at [345, 211] on div "[DEMOGRAPHIC_DATA]" at bounding box center [338, 214] width 160 height 21
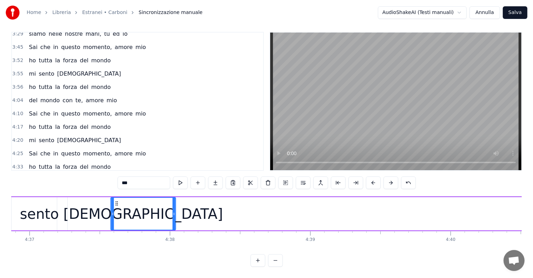
drag, startPoint x: 309, startPoint y: 196, endPoint x: 100, endPoint y: 197, distance: 209.0
click at [114, 201] on icon at bounding box center [117, 204] width 6 height 6
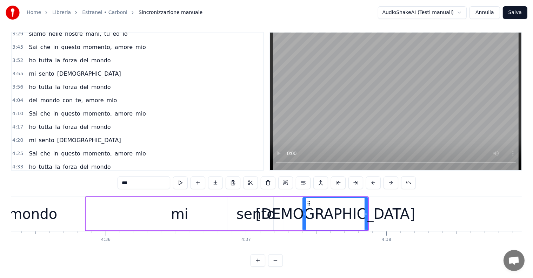
scroll to position [0, 38548]
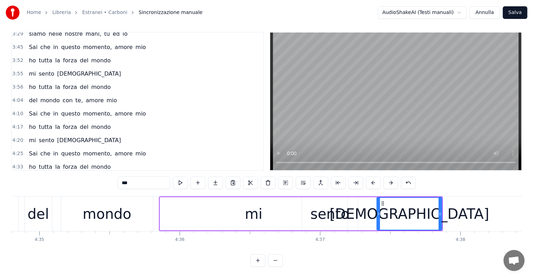
click at [193, 203] on div "mi" at bounding box center [253, 213] width 187 height 33
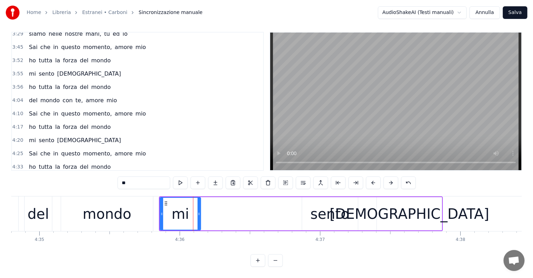
drag, startPoint x: 345, startPoint y: 201, endPoint x: 199, endPoint y: 201, distance: 146.6
click at [199, 201] on div at bounding box center [198, 214] width 3 height 32
click at [326, 214] on div "sento" at bounding box center [329, 214] width 39 height 21
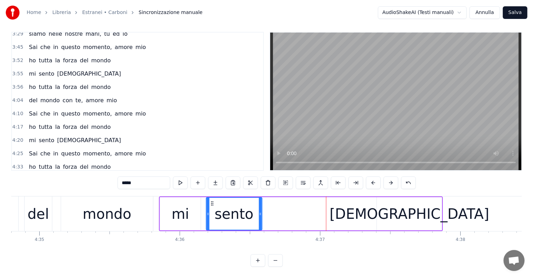
drag, startPoint x: 307, startPoint y: 196, endPoint x: 211, endPoint y: 199, distance: 95.8
click at [211, 201] on icon at bounding box center [212, 204] width 6 height 6
click at [410, 210] on div "[DEMOGRAPHIC_DATA]" at bounding box center [409, 214] width 160 height 21
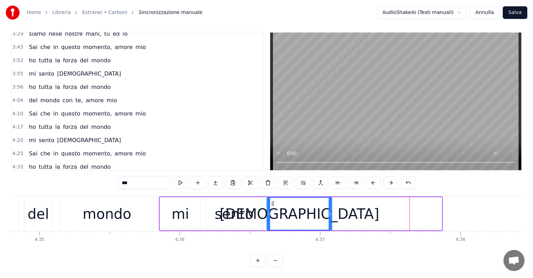
drag, startPoint x: 382, startPoint y: 198, endPoint x: 272, endPoint y: 198, distance: 110.5
click at [272, 201] on icon at bounding box center [273, 204] width 6 height 6
click at [43, 209] on div "del" at bounding box center [37, 214] width 21 height 21
type input "***"
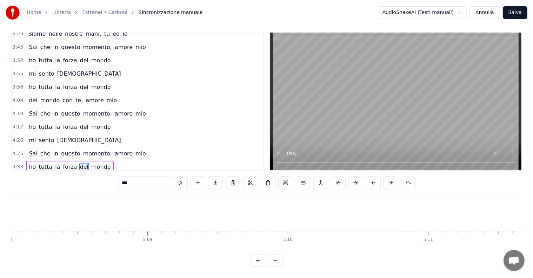
scroll to position [0, 43307]
click at [512, 12] on button "Salva" at bounding box center [515, 12] width 25 height 13
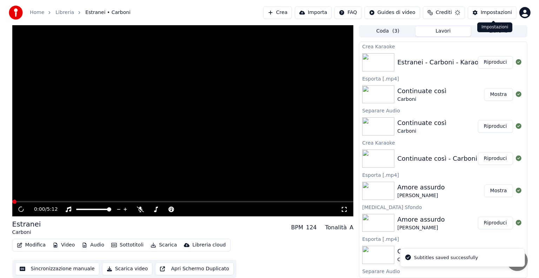
scroll to position [0, 0]
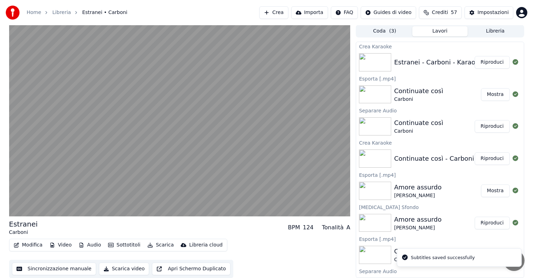
click at [482, 59] on button "Riproduci" at bounding box center [491, 62] width 35 height 13
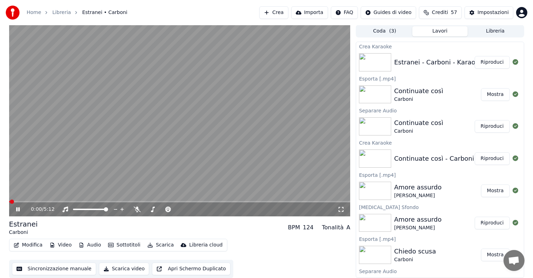
click at [19, 209] on icon at bounding box center [18, 210] width 4 height 4
click at [161, 245] on button "Scarica" at bounding box center [160, 246] width 32 height 10
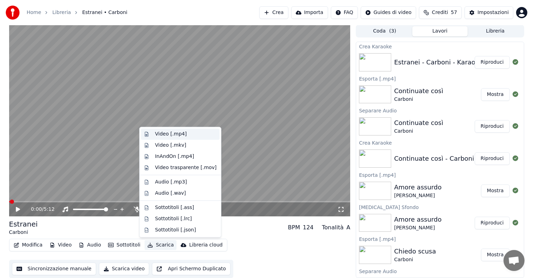
click at [177, 136] on div "Video [.mp4]" at bounding box center [171, 134] width 32 height 7
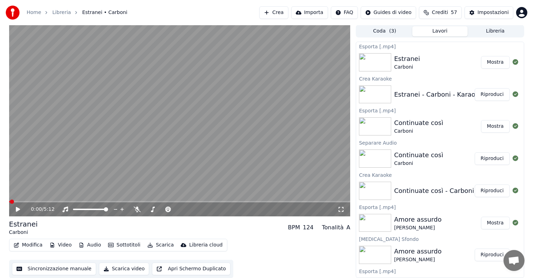
click at [485, 59] on button "Mostra" at bounding box center [495, 62] width 29 height 13
click at [280, 8] on button "Crea" at bounding box center [273, 12] width 29 height 13
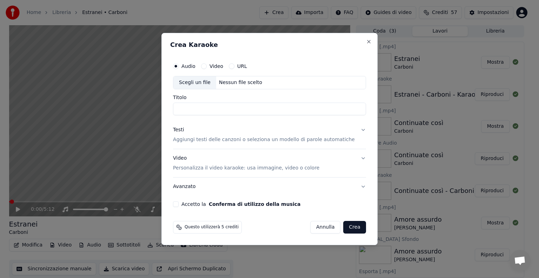
click at [234, 82] on div "Nessun file scelto" at bounding box center [240, 82] width 49 height 7
type input "**********"
click at [356, 130] on button "Testi Aggiungi testi delle canzoni o seleziona un modello di parole automatiche" at bounding box center [269, 135] width 193 height 28
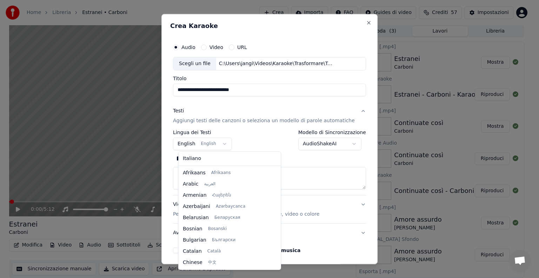
click at [223, 143] on body "**********" at bounding box center [266, 139] width 533 height 278
select select "**"
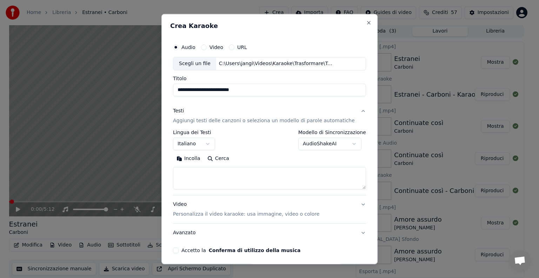
click at [180, 175] on textarea at bounding box center [269, 178] width 193 height 22
click at [196, 158] on button "Incolla" at bounding box center [188, 158] width 31 height 11
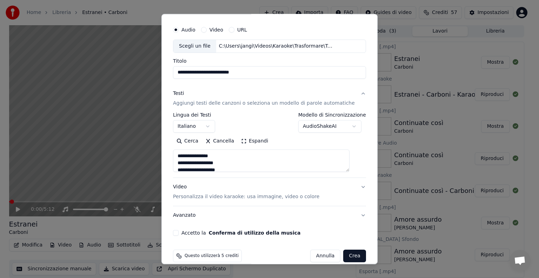
scroll to position [27, 0]
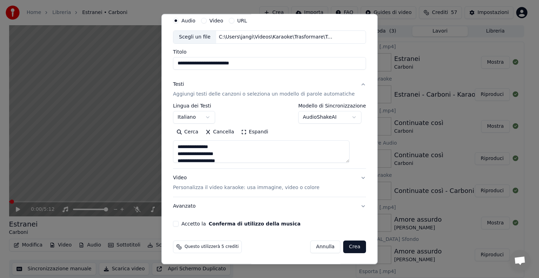
click at [351, 176] on button "Video Personalizza il video karaoke: usa immagine, video o colore" at bounding box center [269, 183] width 193 height 28
type textarea "**********"
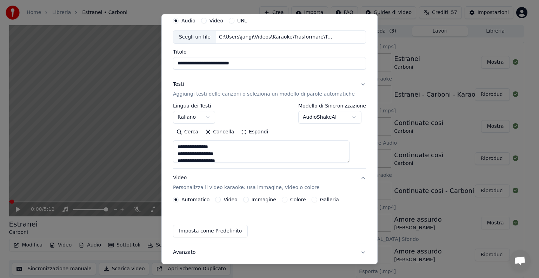
scroll to position [8, 0]
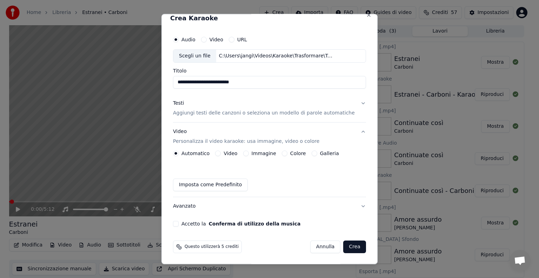
click at [248, 153] on button "Immagine" at bounding box center [246, 154] width 6 height 6
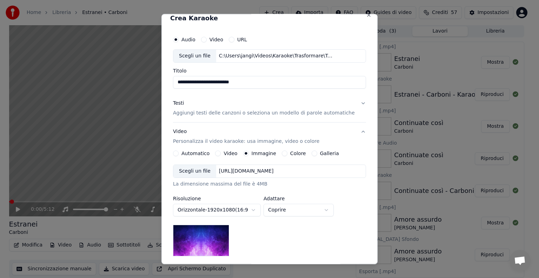
click at [269, 169] on div "[URL][DOMAIN_NAME]" at bounding box center [246, 171] width 60 height 7
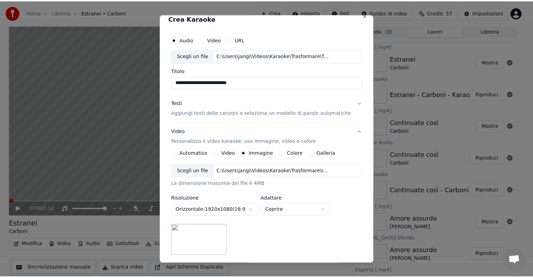
scroll to position [100, 0]
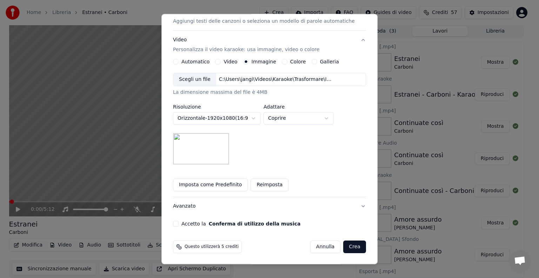
click at [178, 224] on button "Accetto la Conferma di utilizzo della musica" at bounding box center [176, 224] width 6 height 6
click at [343, 244] on button "Crea" at bounding box center [354, 247] width 22 height 13
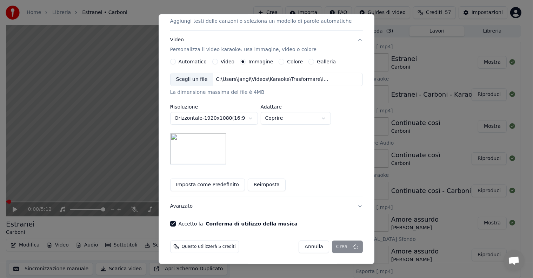
scroll to position [8, 0]
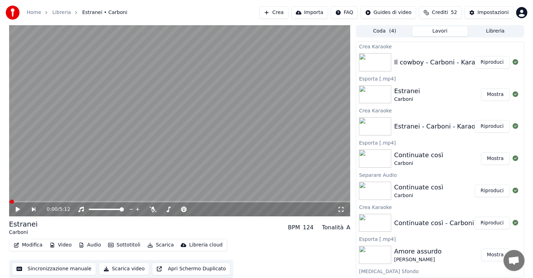
click at [481, 63] on button "Riproduci" at bounding box center [491, 62] width 35 height 13
click at [19, 209] on icon at bounding box center [18, 210] width 4 height 4
click at [29, 245] on button "Modifica" at bounding box center [28, 246] width 35 height 10
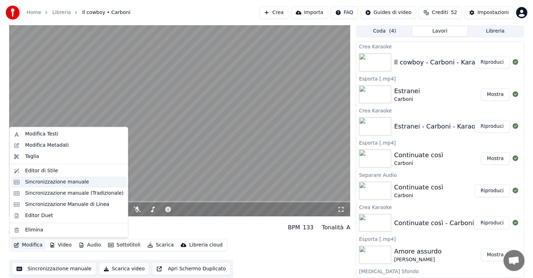
click at [52, 183] on div "Sincronizzazione manuale" at bounding box center [57, 182] width 64 height 7
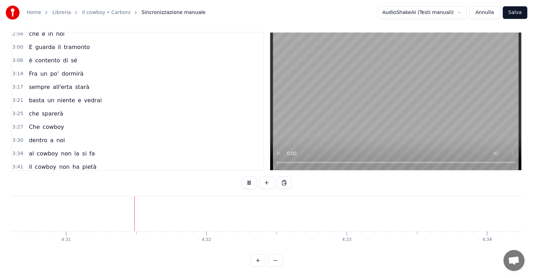
scroll to position [0, 37968]
click at [481, 10] on button "Annulla" at bounding box center [484, 12] width 31 height 13
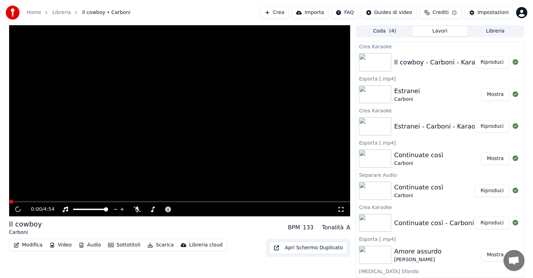
scroll to position [0, 0]
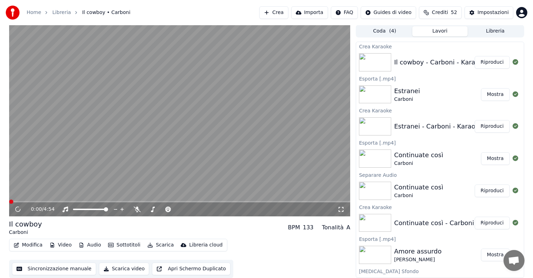
click at [495, 60] on button "Riproduci" at bounding box center [491, 62] width 35 height 13
click at [16, 210] on icon at bounding box center [18, 210] width 4 height 4
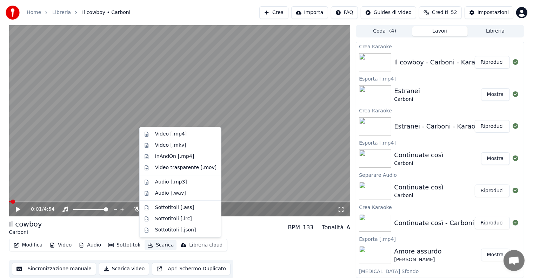
click at [153, 244] on button "Scarica" at bounding box center [160, 246] width 32 height 10
click at [166, 134] on div "Video [.mp4]" at bounding box center [171, 134] width 32 height 7
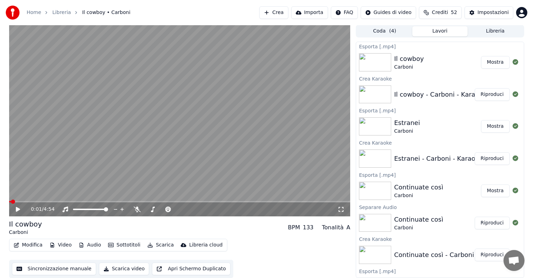
click at [487, 59] on button "Mostra" at bounding box center [495, 62] width 29 height 13
